Goal: Information Seeking & Learning: Understand process/instructions

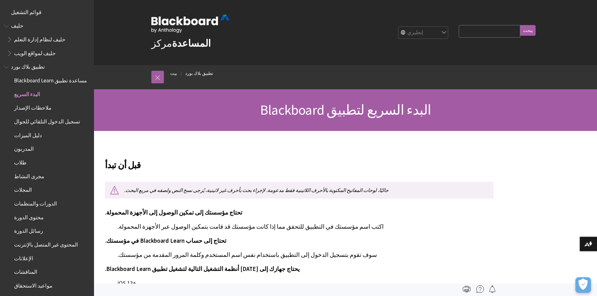
scroll to position [80, 0]
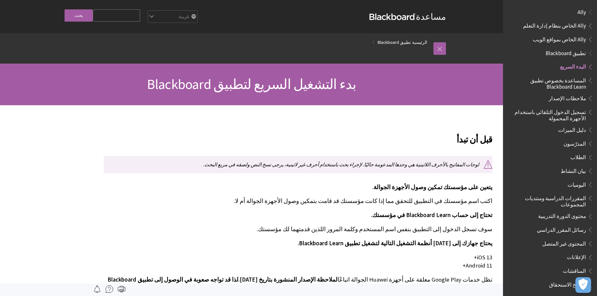
click at [440, 103] on div "بدء التشغيل السريع لتطبيق Blackboard" at bounding box center [251, 85] width 503 height 42
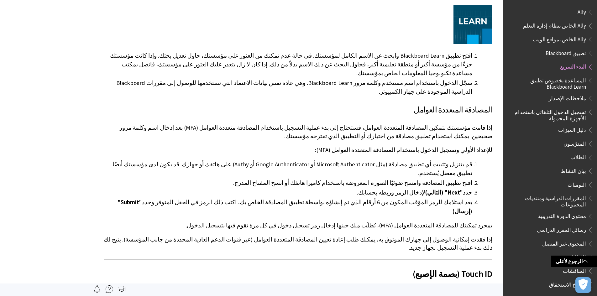
scroll to position [494, 0]
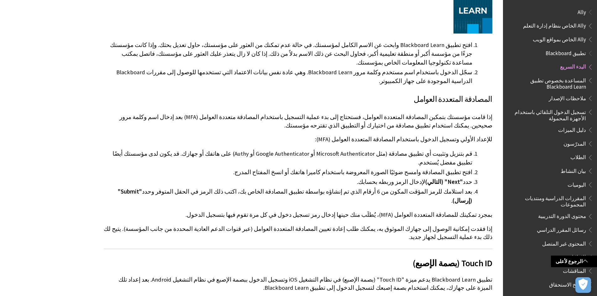
click at [585, 157] on span "الطلاب" at bounding box center [579, 156] width 16 height 8
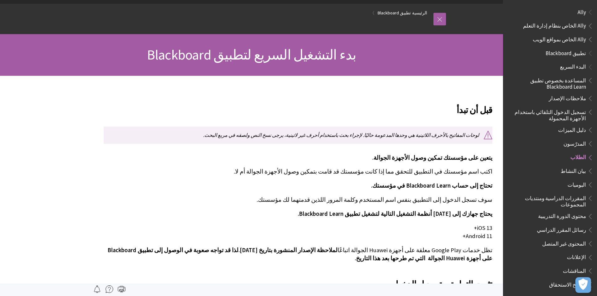
scroll to position [0, 0]
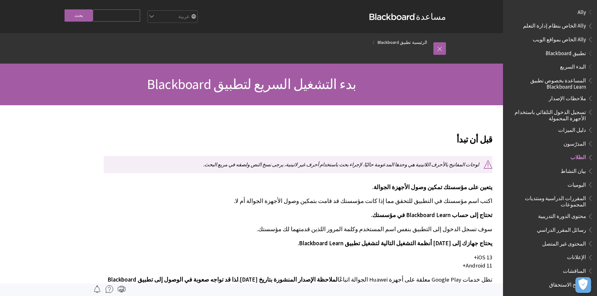
click at [134, 19] on input "Search Query" at bounding box center [116, 15] width 47 height 12
click at [567, 65] on span "البدء السريع" at bounding box center [573, 66] width 26 height 8
